Goal: Navigation & Orientation: Understand site structure

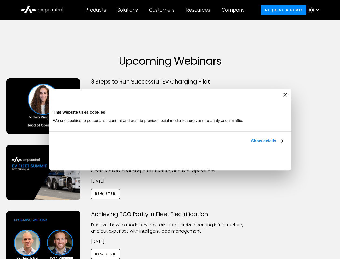
click at [251, 144] on link "Show details" at bounding box center [267, 140] width 32 height 6
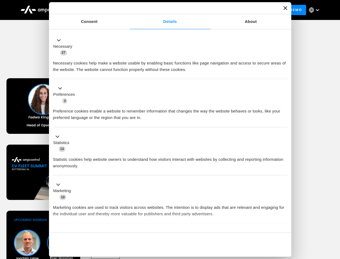
click at [284, 73] on div "Necessary cookies help make a website usable by enabling basic functions like p…" at bounding box center [170, 64] width 234 height 17
click at [334, 217] on div "Achieving TCO Parity in Fleet Electrification Discover how to model key cost dr…" at bounding box center [170, 253] width 339 height 85
click at [166, 10] on div "Customers" at bounding box center [162, 10] width 26 height 6
click at [96, 10] on div "Products" at bounding box center [96, 10] width 20 height 6
click at [128, 10] on div "Solutions" at bounding box center [128, 10] width 20 height 6
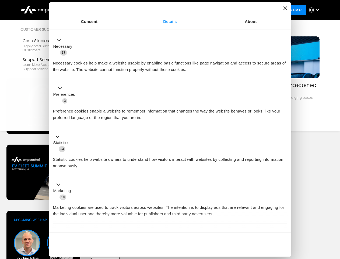
click at [163, 10] on div "Customers" at bounding box center [162, 10] width 26 height 6
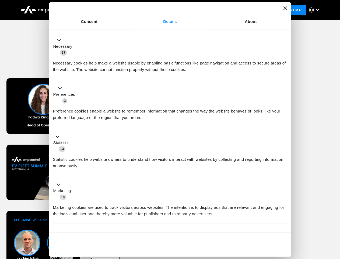
click at [199, 10] on div "Resources" at bounding box center [198, 10] width 24 height 6
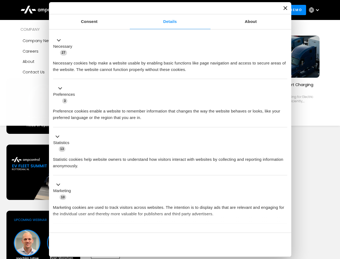
click at [235, 10] on div "Company" at bounding box center [233, 10] width 23 height 6
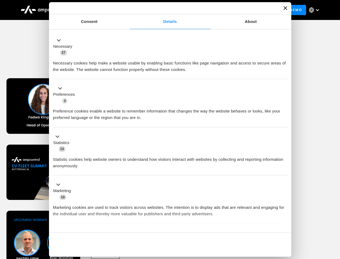
click at [316, 10] on div at bounding box center [318, 10] width 4 height 4
